Goal: Transaction & Acquisition: Purchase product/service

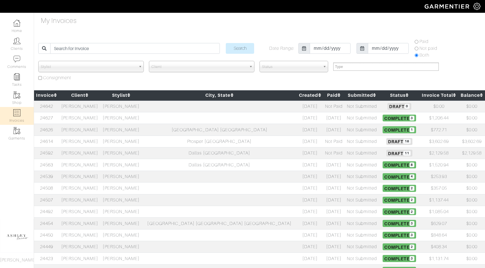
select select
click at [386, 153] on span "Draft 11" at bounding box center [399, 153] width 26 height 7
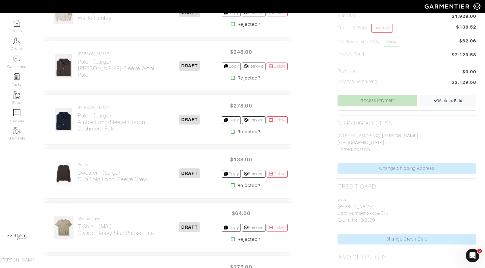
scroll to position [171, 0]
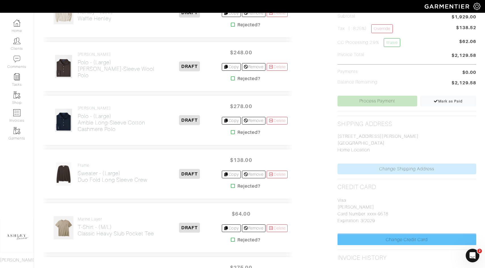
click at [389, 239] on link "Change Credit Card" at bounding box center [406, 240] width 139 height 11
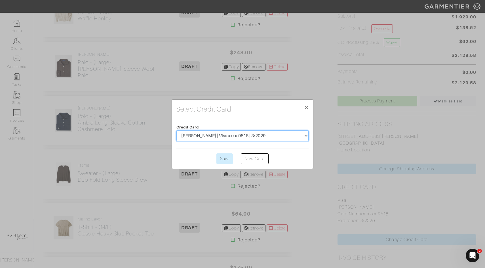
click at [231, 133] on select "Brad Johnson | Visa xxxx-2741 | 4/2028 Brad Johnson | Visa xxxx-9518 | 3/2029" at bounding box center [242, 136] width 132 height 11
click at [227, 160] on input "Save" at bounding box center [224, 159] width 16 height 11
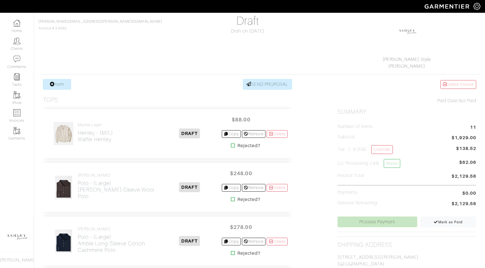
scroll to position [191, 0]
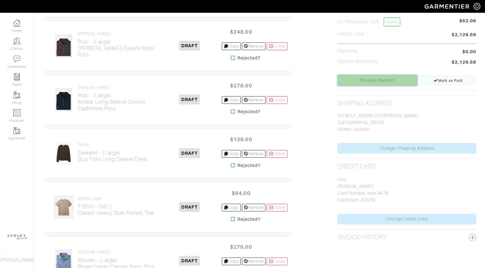
click at [386, 80] on link "Process Payment" at bounding box center [377, 80] width 80 height 11
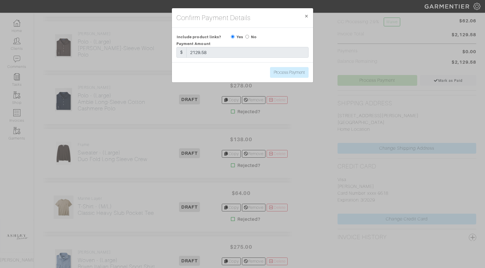
click at [247, 37] on input "radio" at bounding box center [247, 37] width 4 height 4
radio input "true"
click at [288, 77] on input "Process Payment" at bounding box center [289, 72] width 39 height 11
type input "Process Payment"
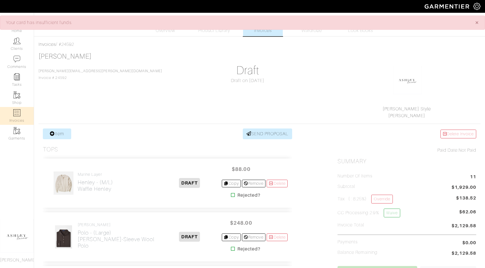
click at [19, 113] on img at bounding box center [16, 112] width 7 height 7
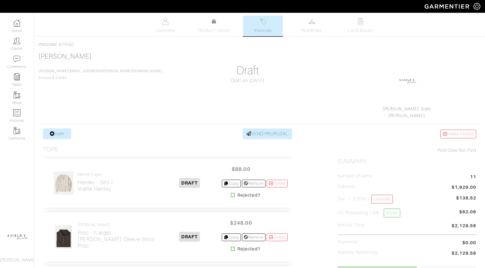
select select
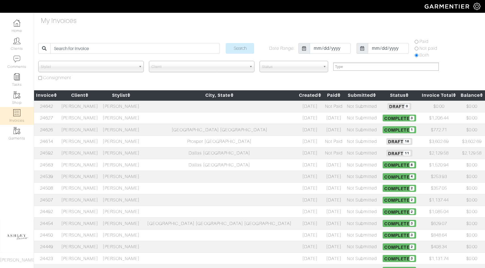
scroll to position [0, 0]
